Goal: Task Accomplishment & Management: Manage account settings

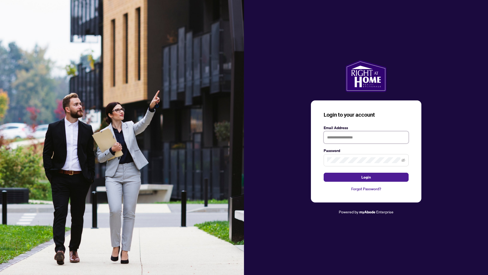
click at [378, 142] on input "text" at bounding box center [365, 137] width 85 height 12
type input "**********"
click at [370, 176] on span "Login" at bounding box center [366, 177] width 10 height 8
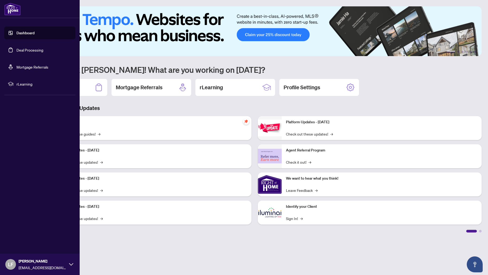
click at [18, 52] on link "Deal Processing" at bounding box center [29, 49] width 27 height 5
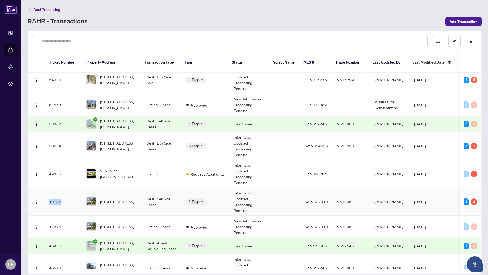
drag, startPoint x: 64, startPoint y: 194, endPoint x: 47, endPoint y: 196, distance: 17.0
click at [47, 196] on td "49184" at bounding box center [63, 202] width 37 height 28
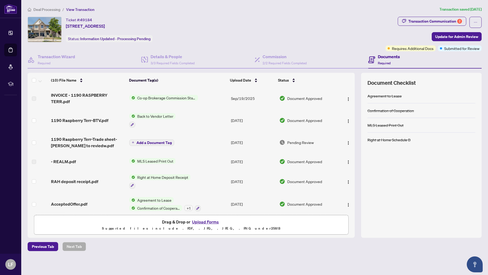
drag, startPoint x: 66, startPoint y: 20, endPoint x: 181, endPoint y: 26, distance: 115.3
click at [181, 26] on div "Ticket #: 49184 [STREET_ADDRESS] Status: Information Updated - Processing Pendi…" at bounding box center [205, 29] width 355 height 25
copy div "Ticket #: 49184 [STREET_ADDRESS]"
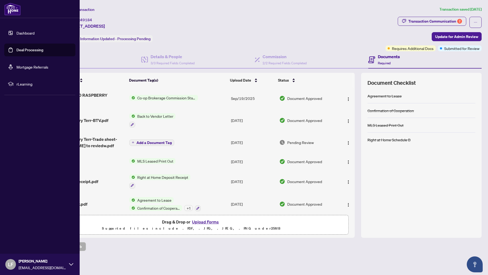
click at [30, 49] on link "Deal Processing" at bounding box center [29, 49] width 27 height 5
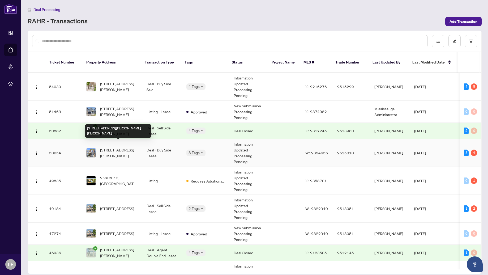
click at [123, 147] on span "[STREET_ADDRESS][PERSON_NAME][PERSON_NAME]" at bounding box center [119, 153] width 38 height 12
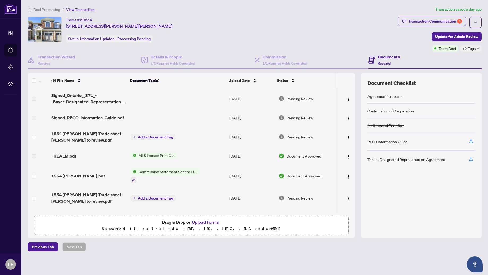
drag, startPoint x: 167, startPoint y: 25, endPoint x: 66, endPoint y: 20, distance: 100.9
click at [66, 20] on div "Ticket #: 50654 [STREET_ADDRESS][PERSON_NAME][PERSON_NAME] Status: Information …" at bounding box center [212, 29] width 368 height 25
copy div "Ticket #: 50654 [STREET_ADDRESS][PERSON_NAME][PERSON_NAME]"
click at [173, 62] on span "3/3 Required Fields Completed" at bounding box center [172, 63] width 44 height 4
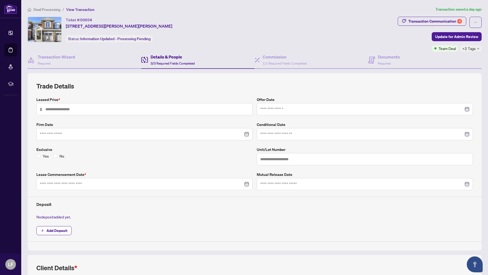
type input "*****"
type input "**********"
